Goal: Information Seeking & Learning: Learn about a topic

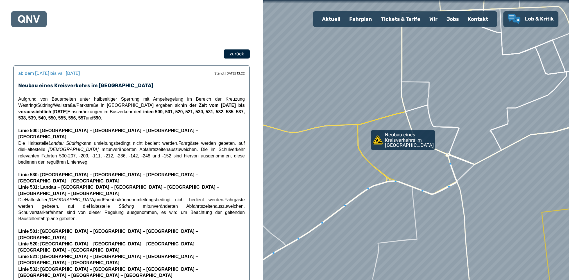
click at [238, 56] on span "zurück" at bounding box center [236, 54] width 15 height 7
select select "*"
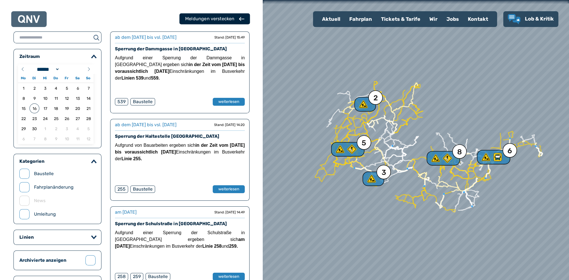
click at [242, 20] on icon "button" at bounding box center [241, 19] width 5 height 4
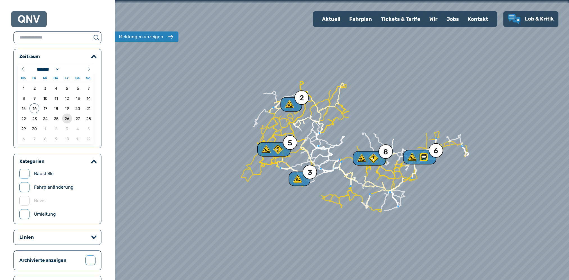
click at [65, 119] on span "26" at bounding box center [67, 119] width 10 height 10
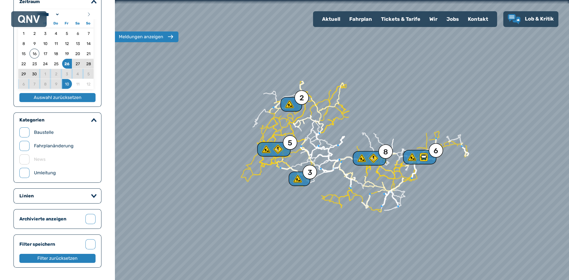
scroll to position [58, 0]
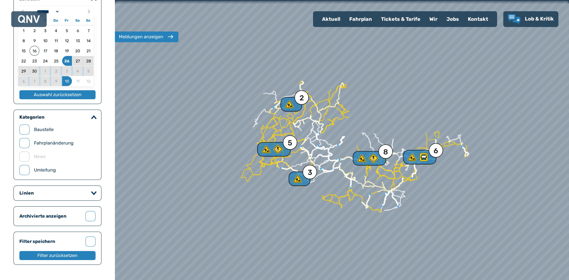
click at [92, 194] on icon "button" at bounding box center [94, 193] width 6 height 4
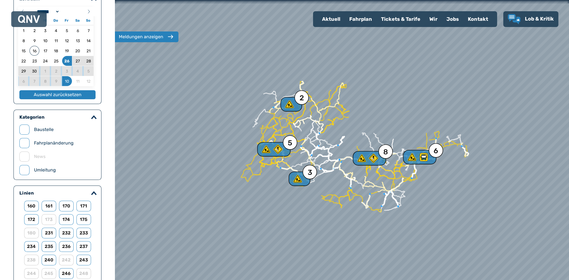
drag, startPoint x: 97, startPoint y: 230, endPoint x: 99, endPoint y: 223, distance: 7.3
copy div "175 180 231 232"
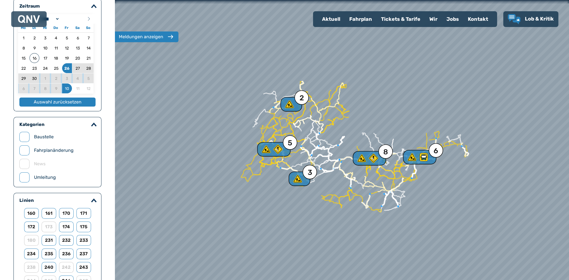
scroll to position [0, 0]
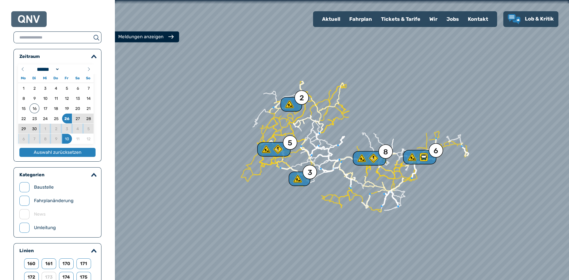
click at [152, 37] on div "Meldungen anzeigen" at bounding box center [140, 36] width 45 height 7
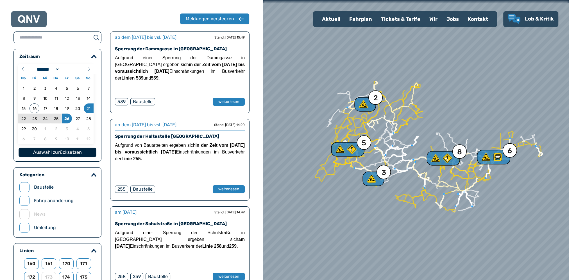
click at [57, 152] on button "Auswahl zurücksetzen" at bounding box center [58, 152] width 78 height 9
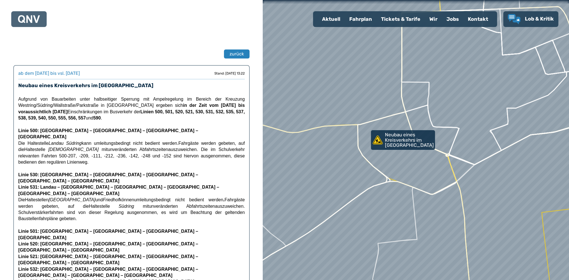
click at [368, 19] on div "Fahrplan" at bounding box center [361, 19] width 32 height 15
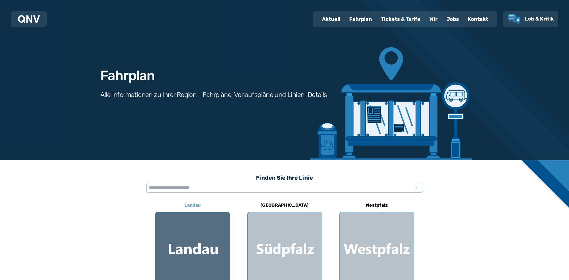
click at [206, 239] on div at bounding box center [192, 249] width 74 height 74
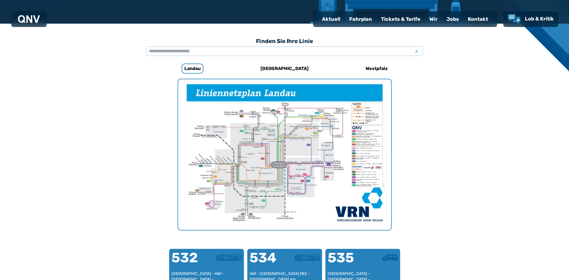
scroll to position [134, 0]
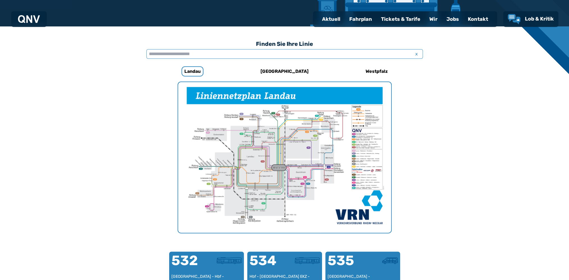
click at [170, 54] on input "text" at bounding box center [284, 54] width 277 height 10
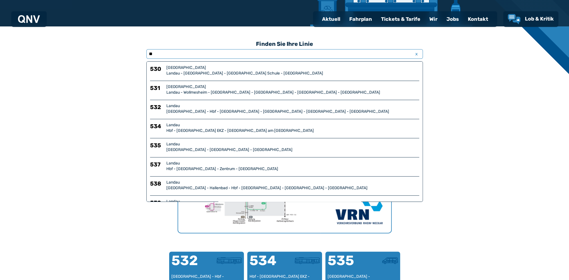
type input "**"
click at [168, 70] on div "[GEOGRAPHIC_DATA]" at bounding box center [292, 68] width 253 height 6
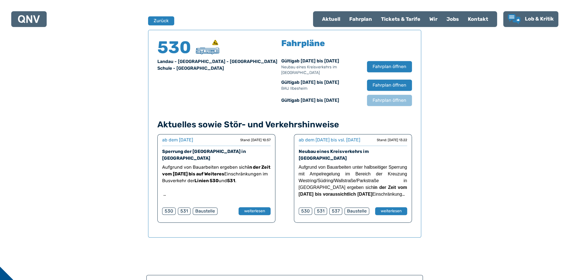
scroll to position [370, 0]
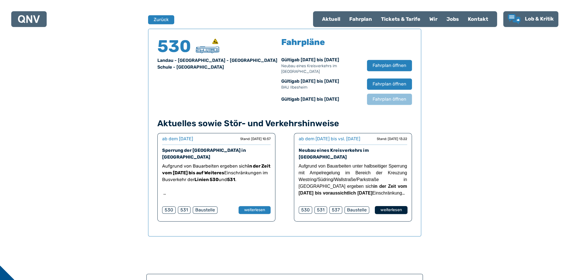
click at [393, 214] on button "weiterlesen" at bounding box center [391, 210] width 33 height 8
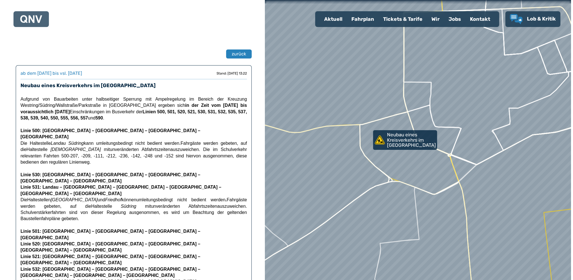
scroll to position [370, 0]
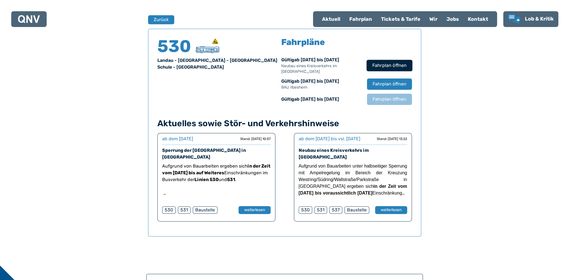
click at [395, 63] on span "Fahrplan öffnen" at bounding box center [389, 65] width 34 height 7
